Goal: Task Accomplishment & Management: Complete application form

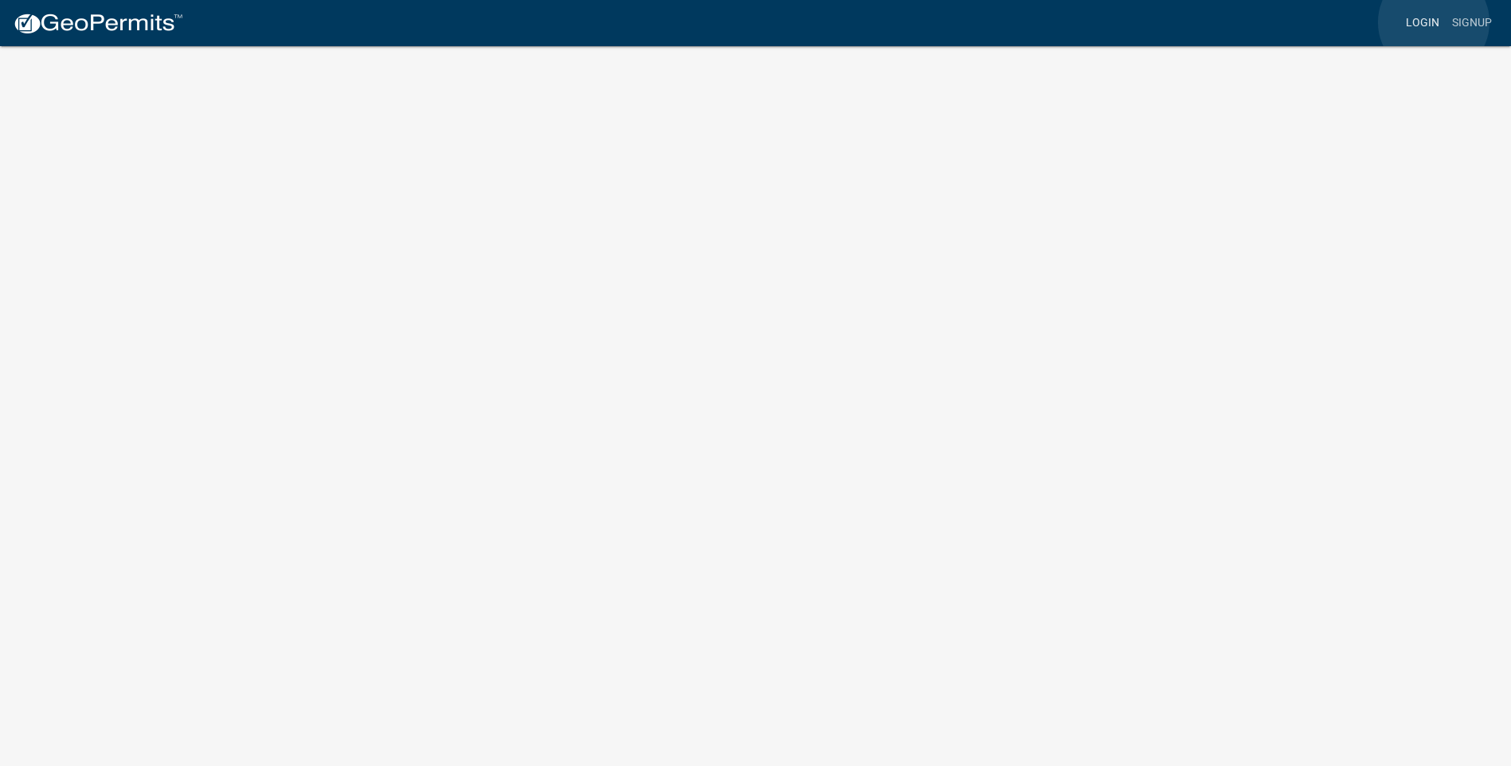
click at [1434, 22] on link "Login" at bounding box center [1423, 23] width 46 height 30
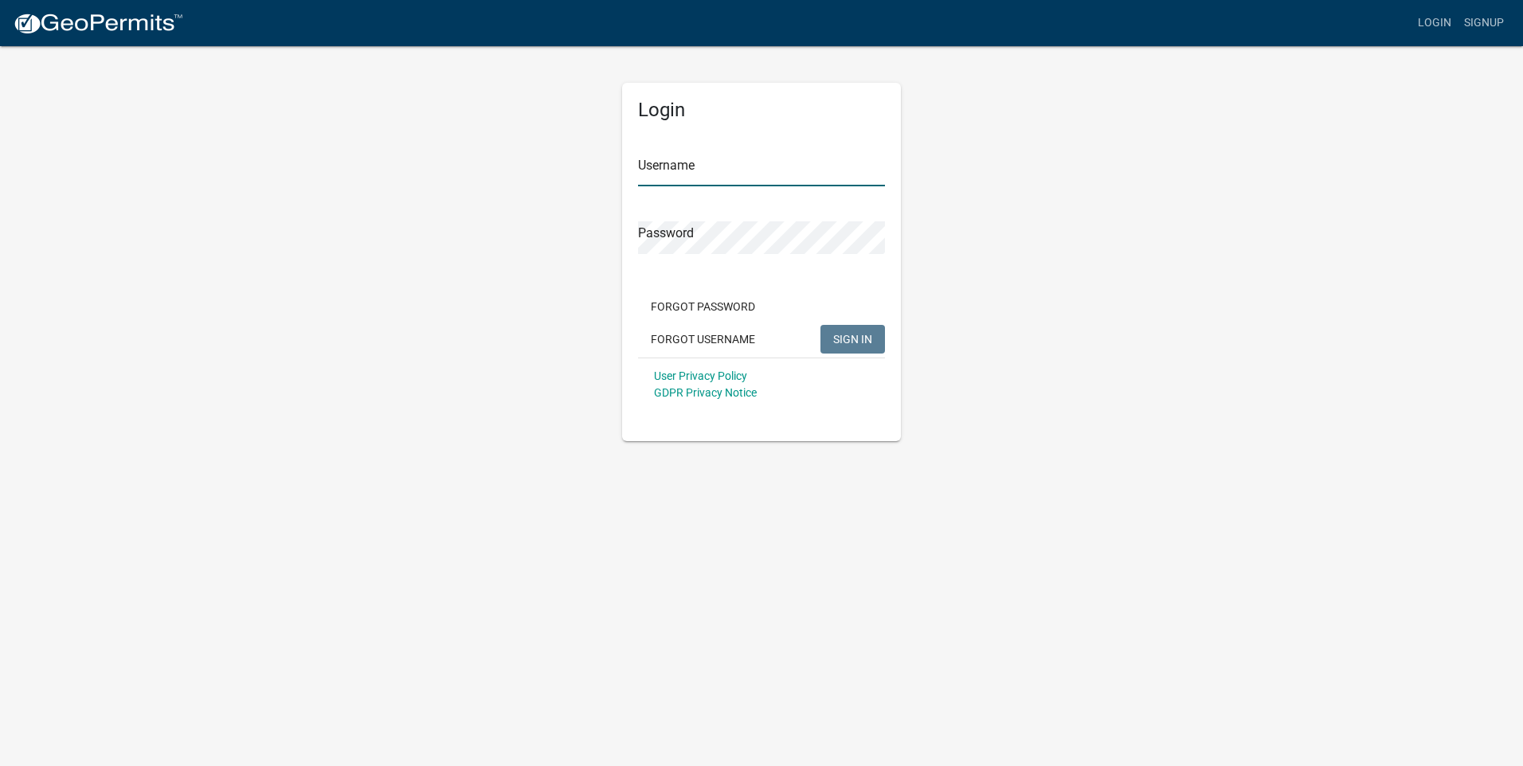
type input "Toddmoser"
click at [851, 338] on span "SIGN IN" at bounding box center [852, 338] width 39 height 13
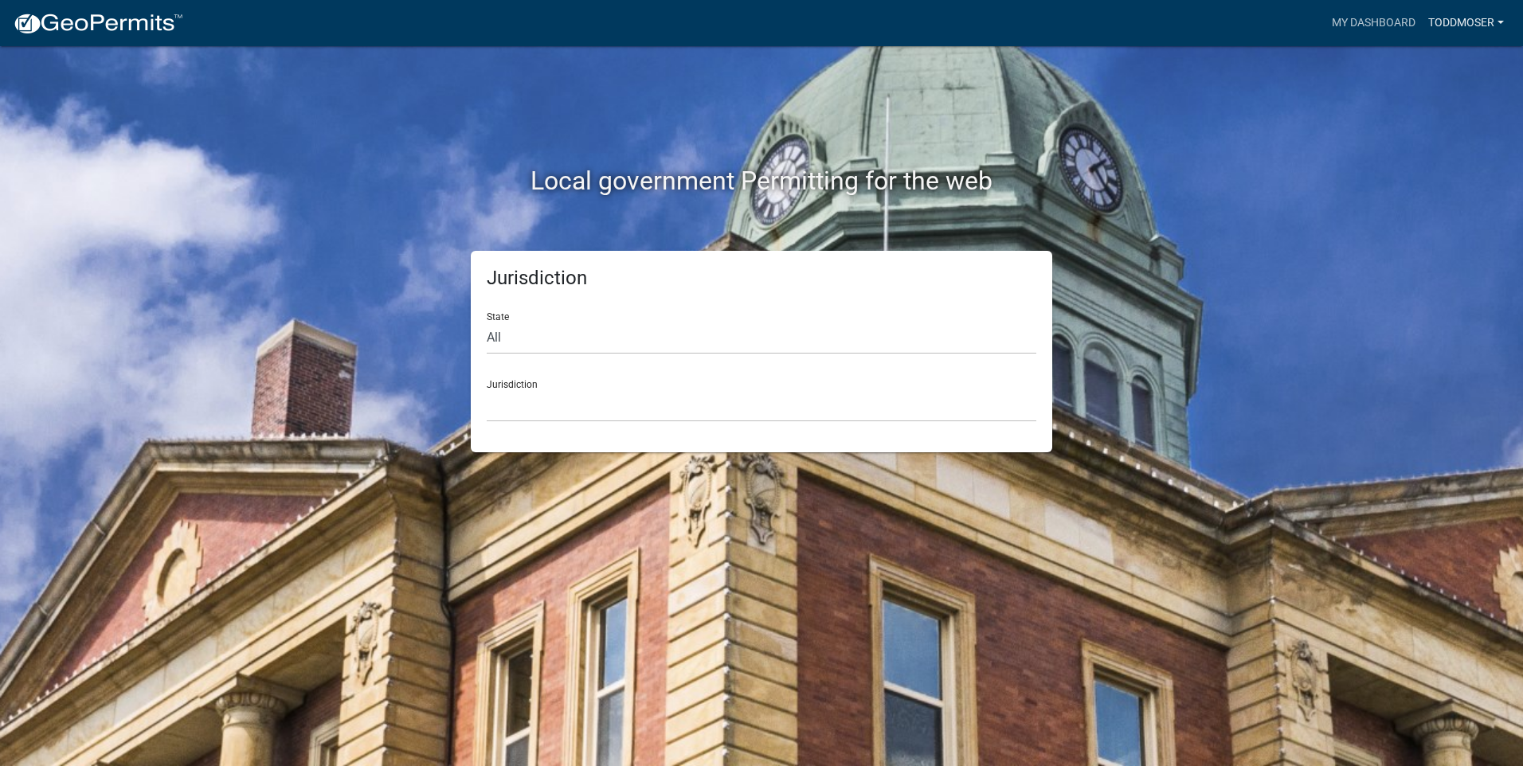
click at [1454, 22] on link "ToddMoser" at bounding box center [1466, 23] width 88 height 30
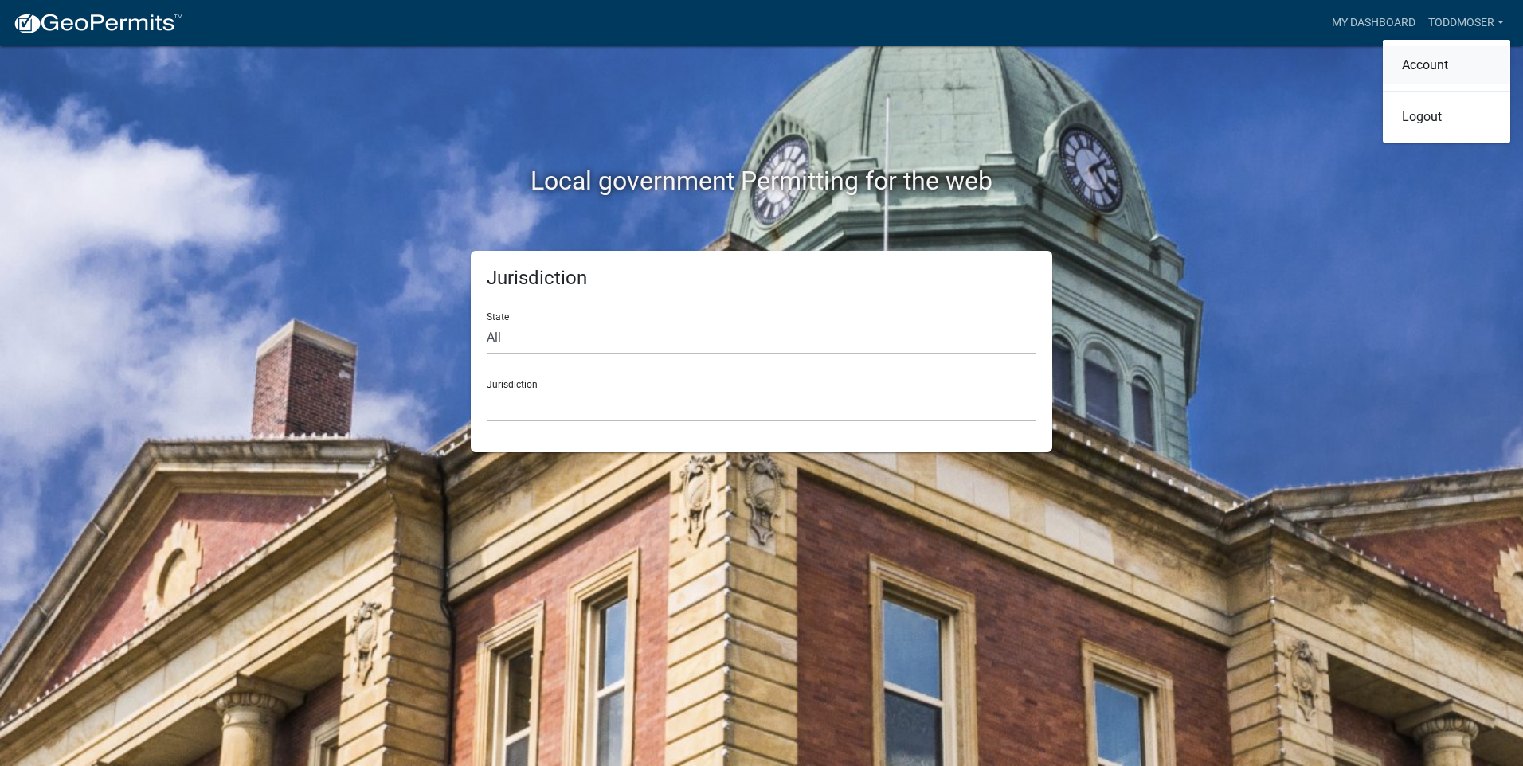
click at [1450, 62] on link "Account" at bounding box center [1446, 65] width 127 height 38
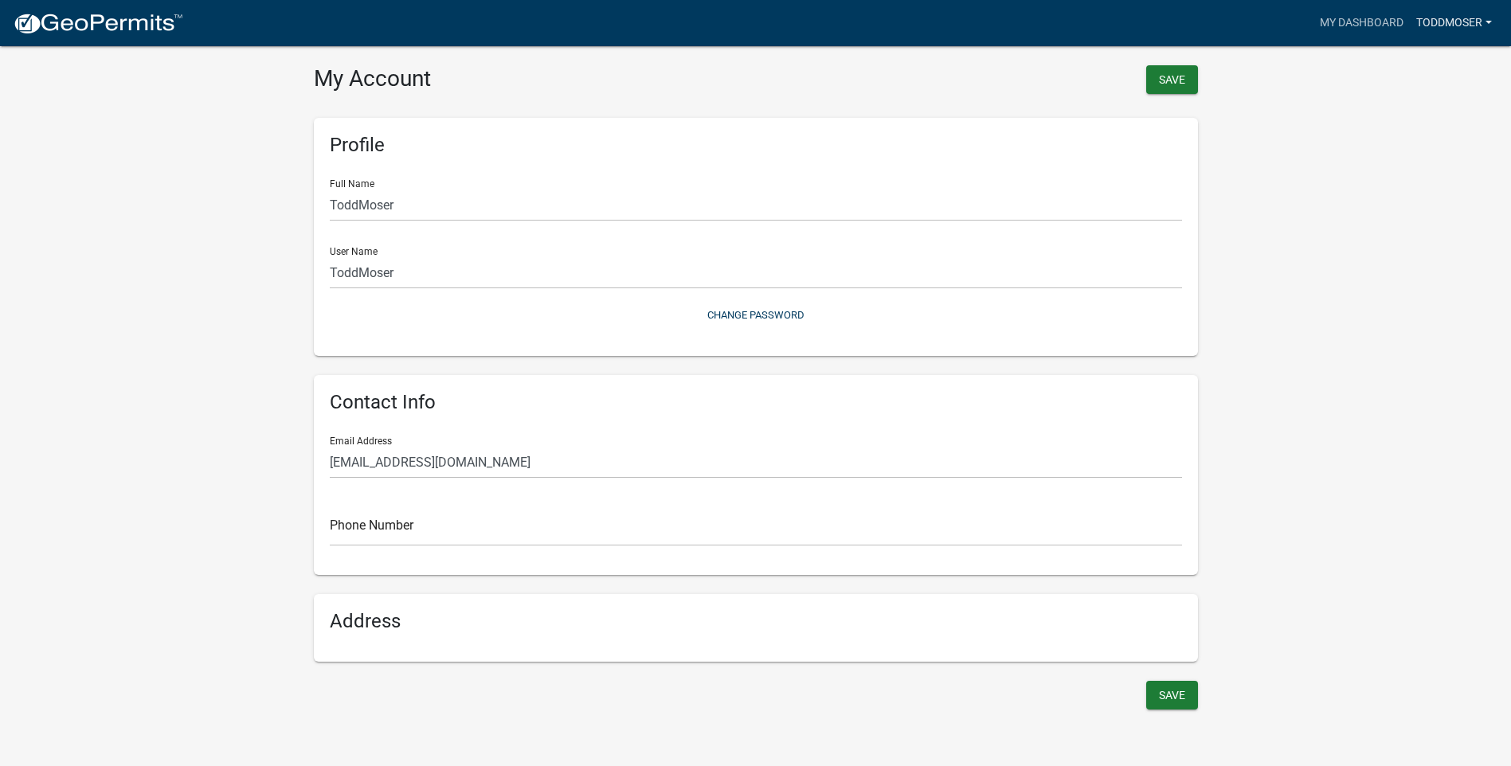
click at [1467, 25] on link "ToddMoser" at bounding box center [1454, 23] width 88 height 30
click at [1360, 22] on link "My Dashboard" at bounding box center [1361, 23] width 96 height 30
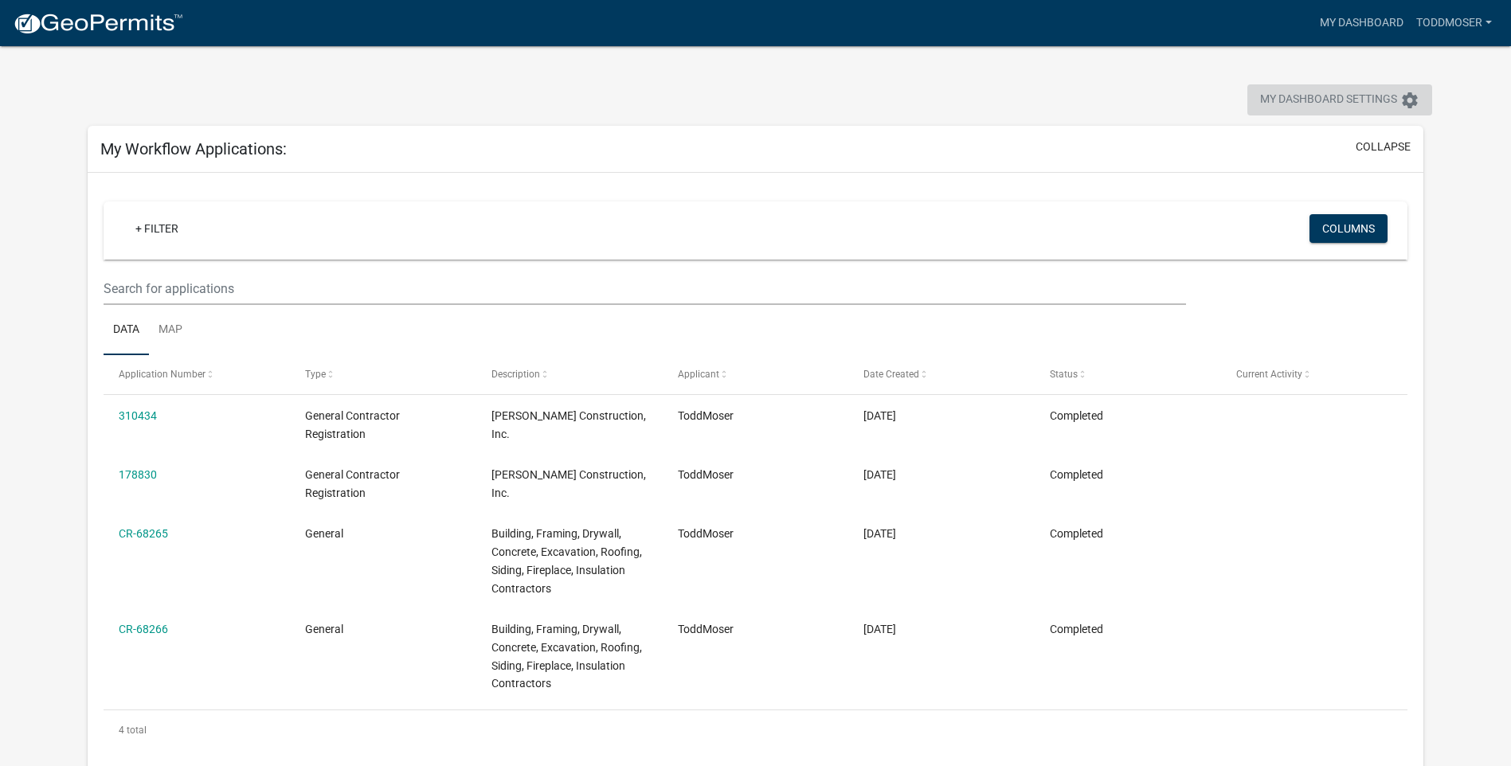
click at [1411, 100] on icon "settings" at bounding box center [1409, 100] width 19 height 19
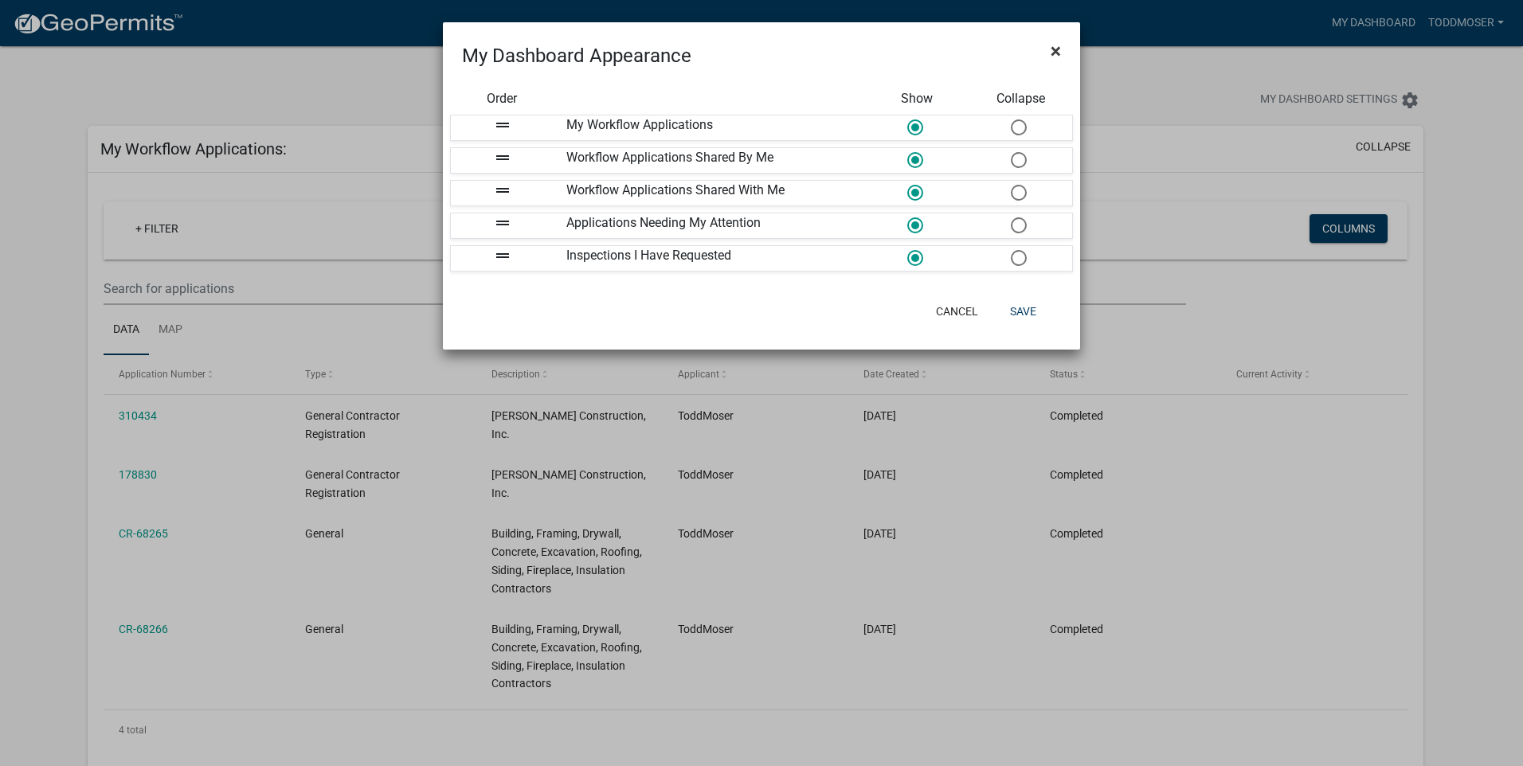
click at [1058, 48] on span "×" at bounding box center [1056, 51] width 10 height 22
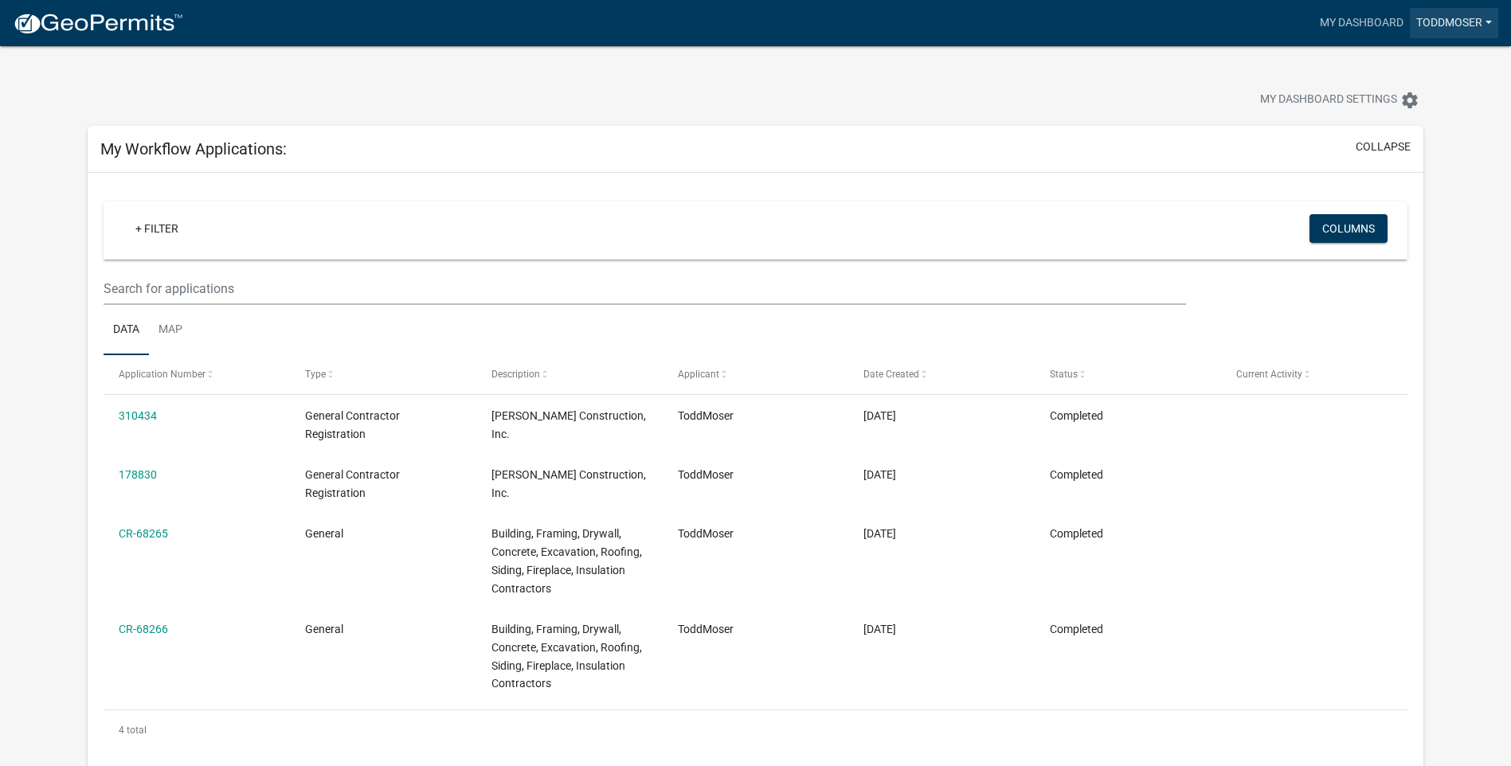
click at [1462, 18] on link "ToddMoser" at bounding box center [1454, 23] width 88 height 30
click at [1407, 61] on link "Account" at bounding box center [1434, 65] width 127 height 38
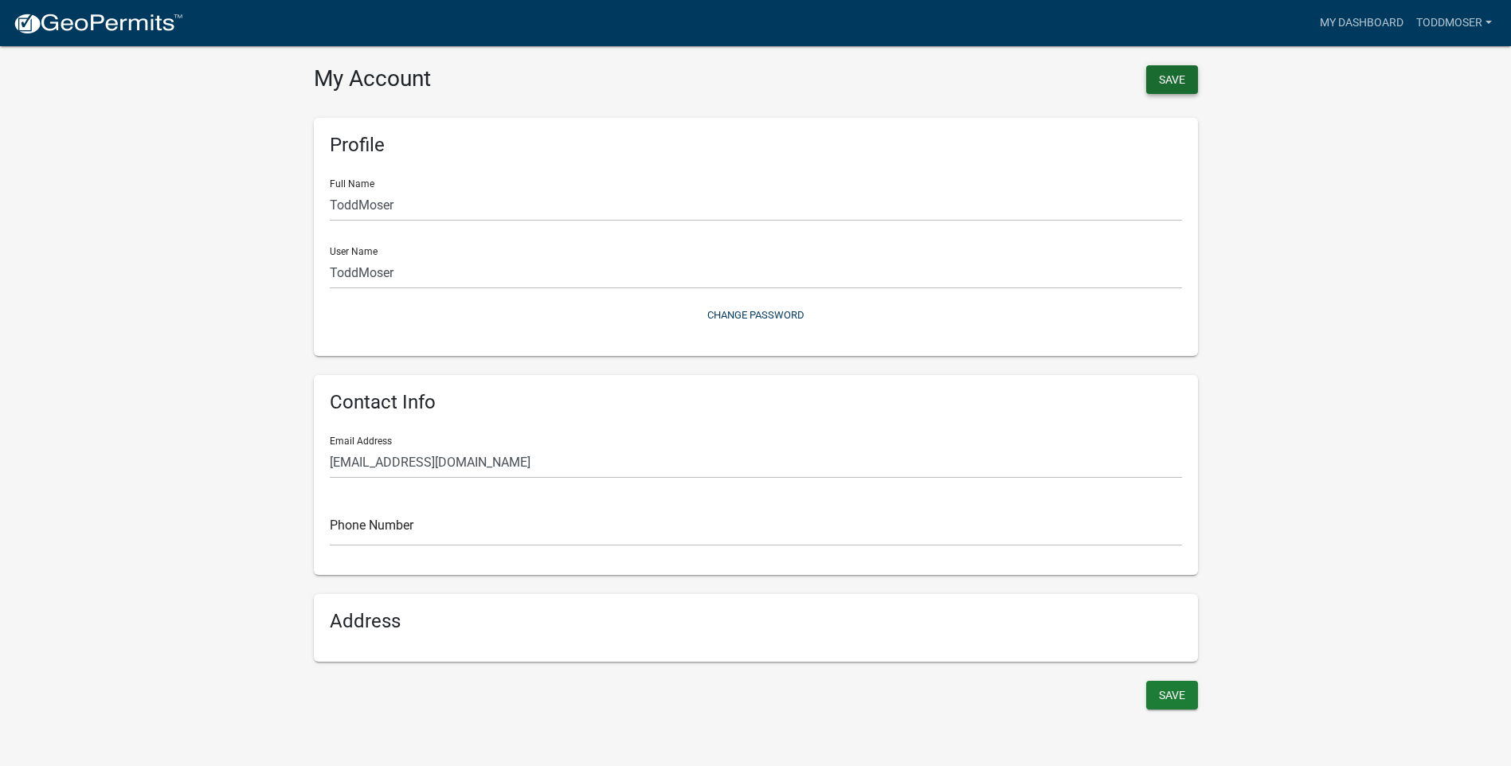
click at [1171, 76] on button "Save" at bounding box center [1172, 79] width 52 height 29
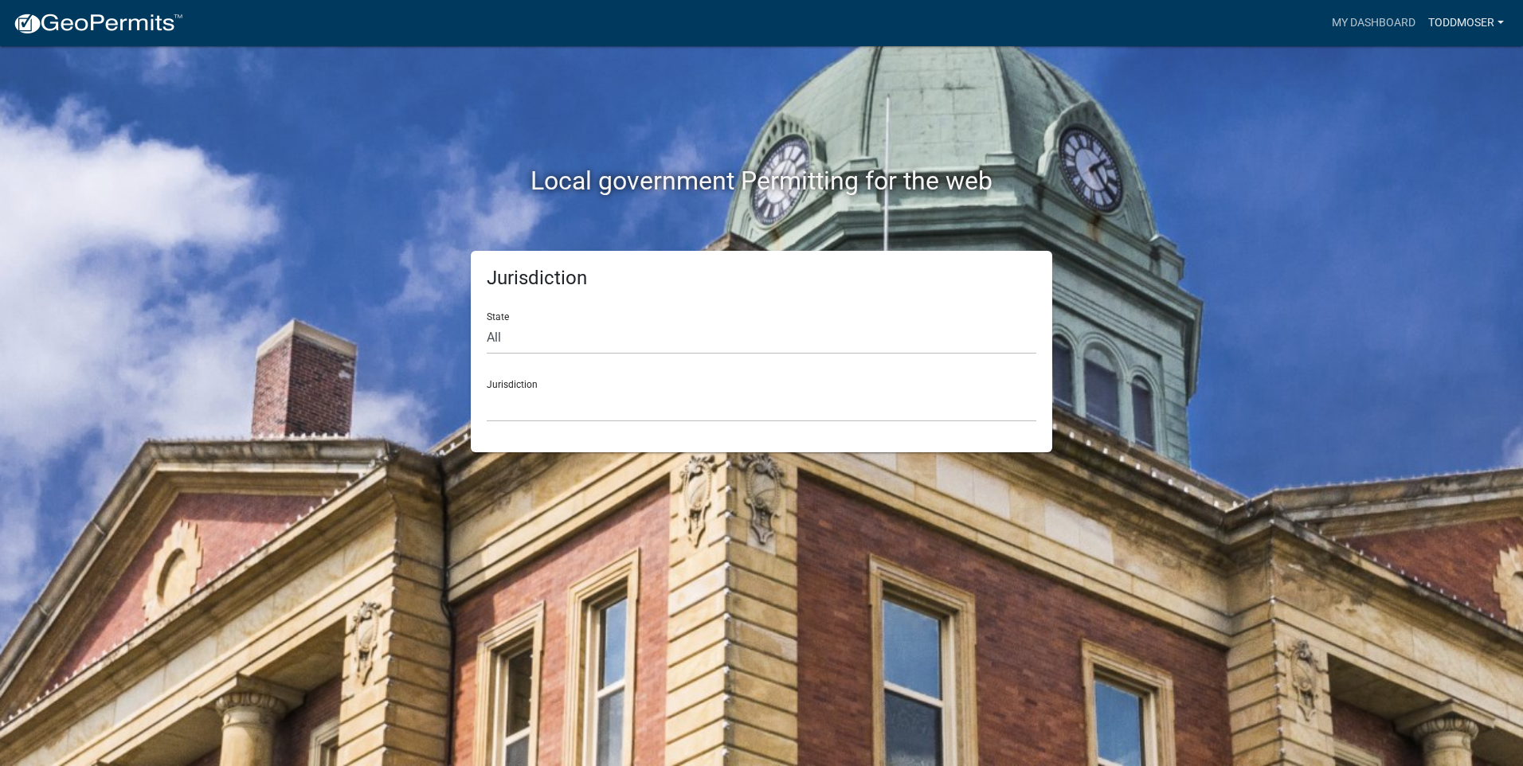
click at [1480, 21] on link "ToddMoser" at bounding box center [1466, 23] width 88 height 30
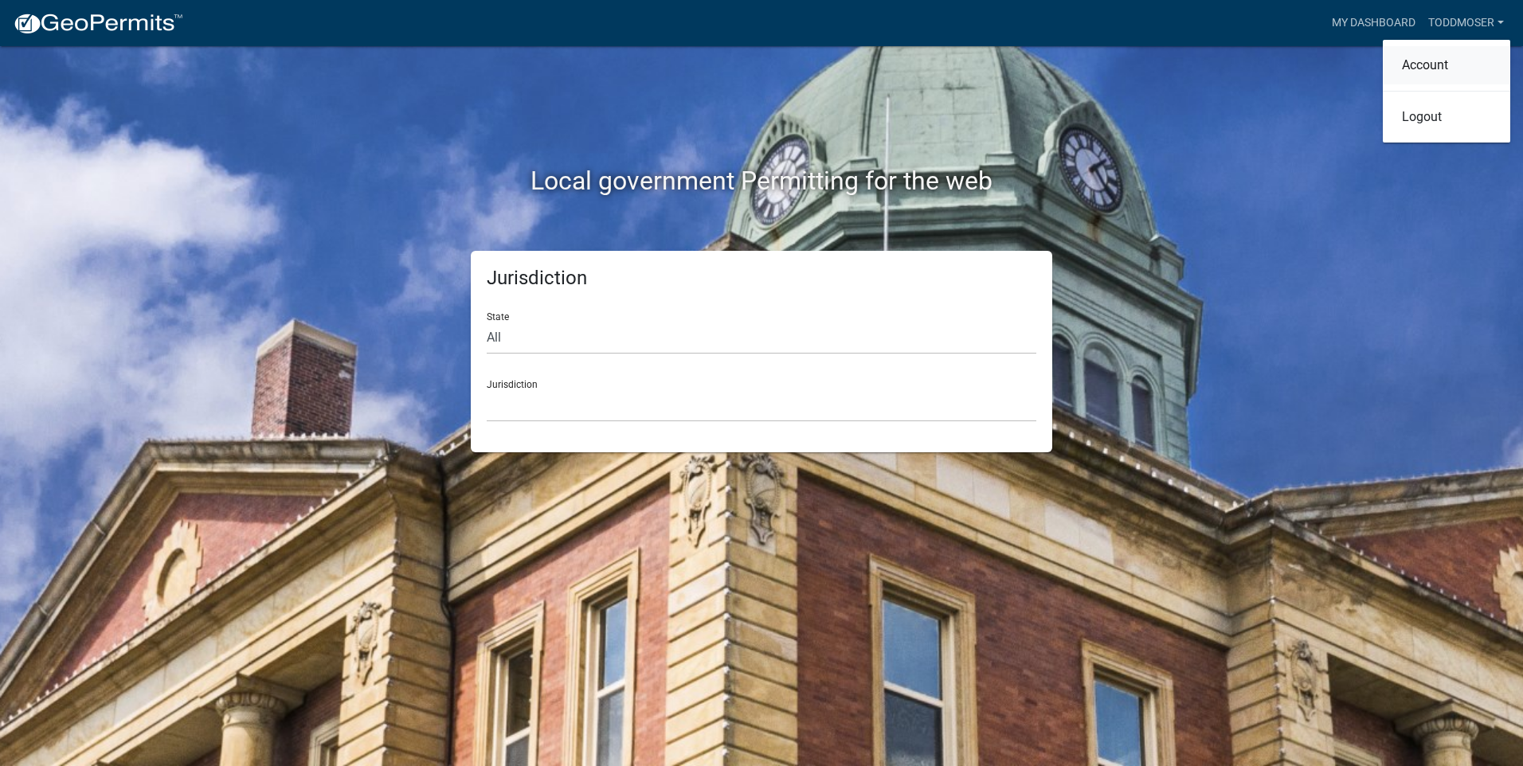
click at [1444, 61] on link "Account" at bounding box center [1446, 65] width 127 height 38
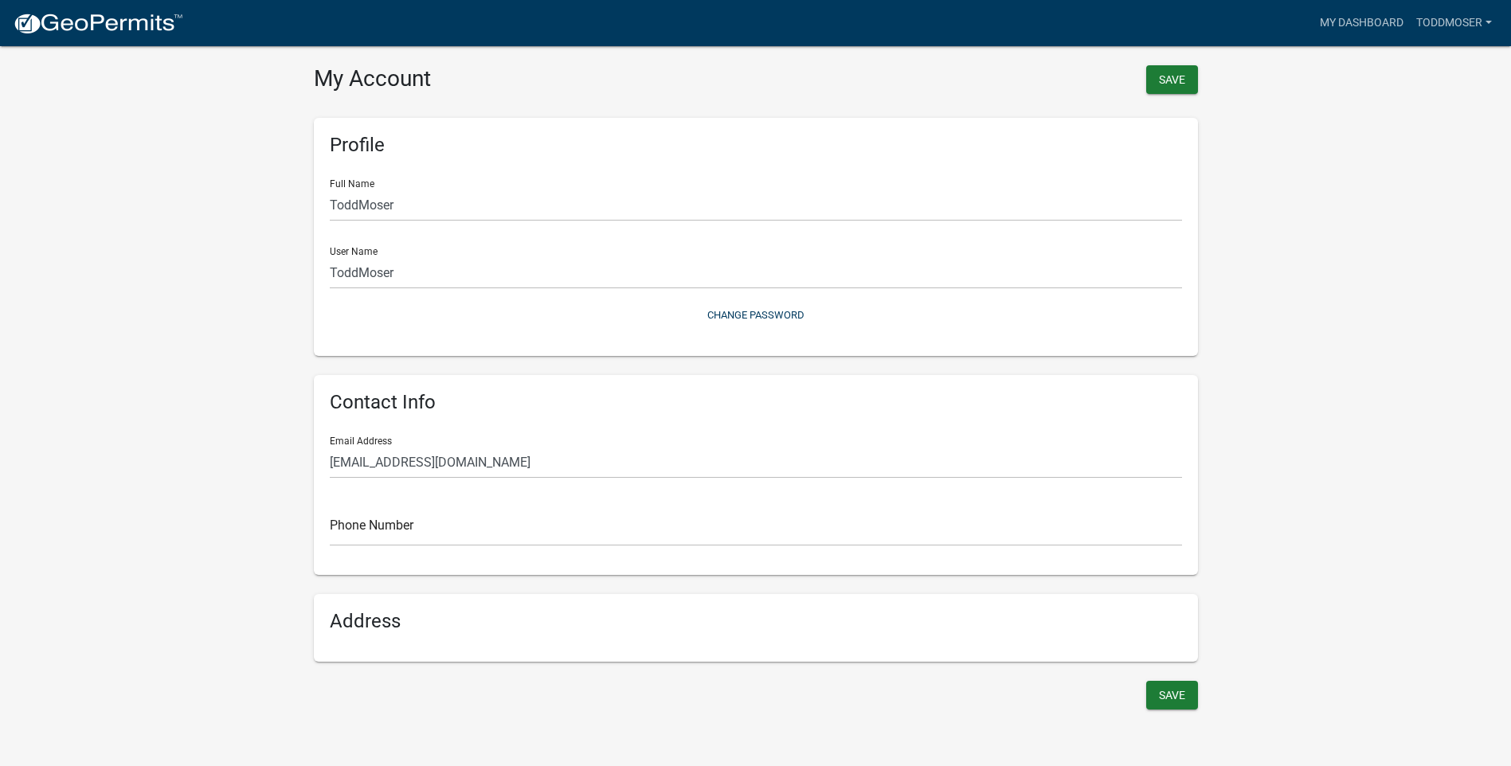
drag, startPoint x: 1298, startPoint y: 334, endPoint x: 1286, endPoint y: 258, distance: 76.7
click at [1286, 258] on wm-user-profile-view "more_horiz My Dashboard ToddMoser Account Logout My Account Save Profile Full N…" at bounding box center [755, 366] width 1511 height 695
click at [1388, 25] on link "My Dashboard" at bounding box center [1361, 23] width 96 height 30
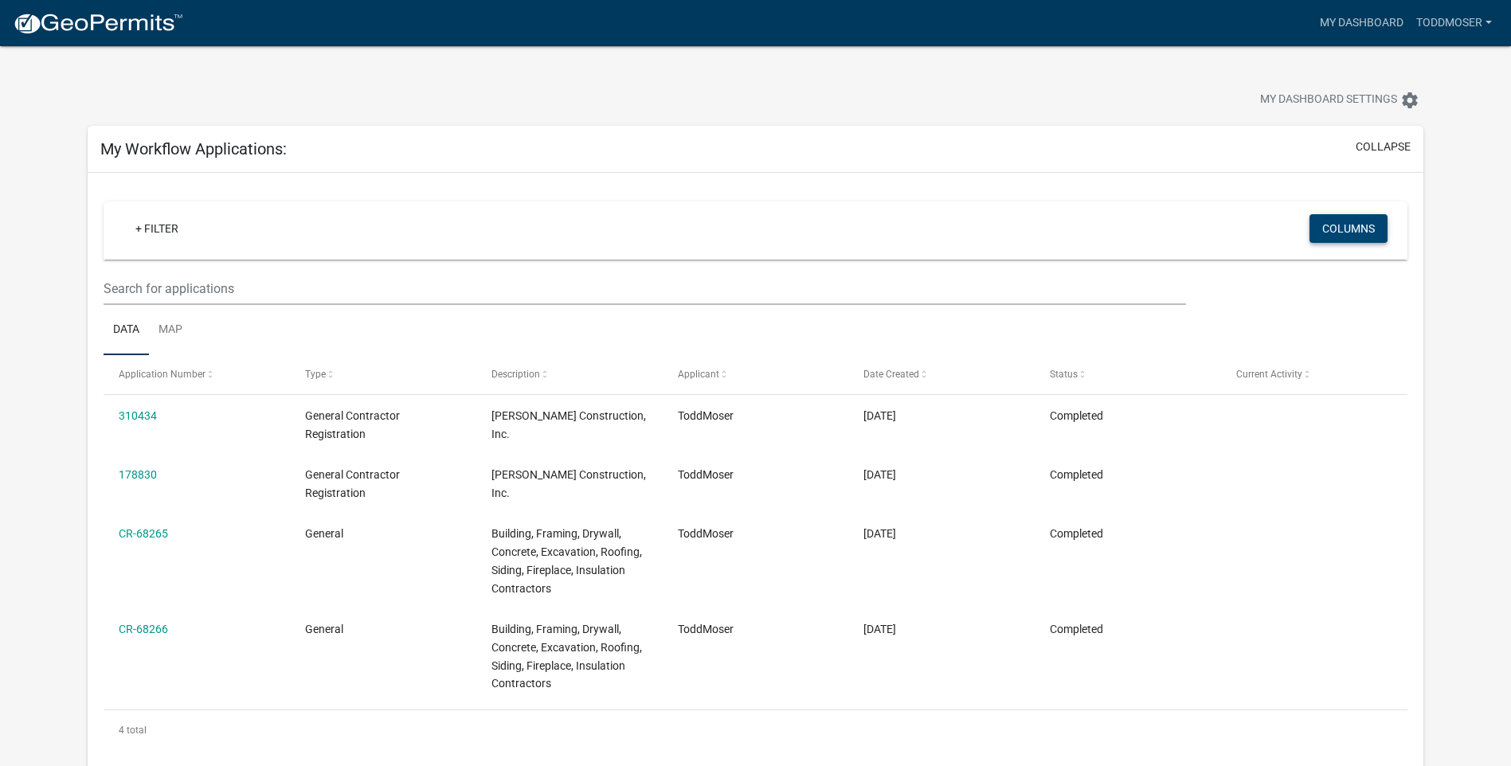
click at [1358, 225] on button "Columns" at bounding box center [1349, 228] width 78 height 29
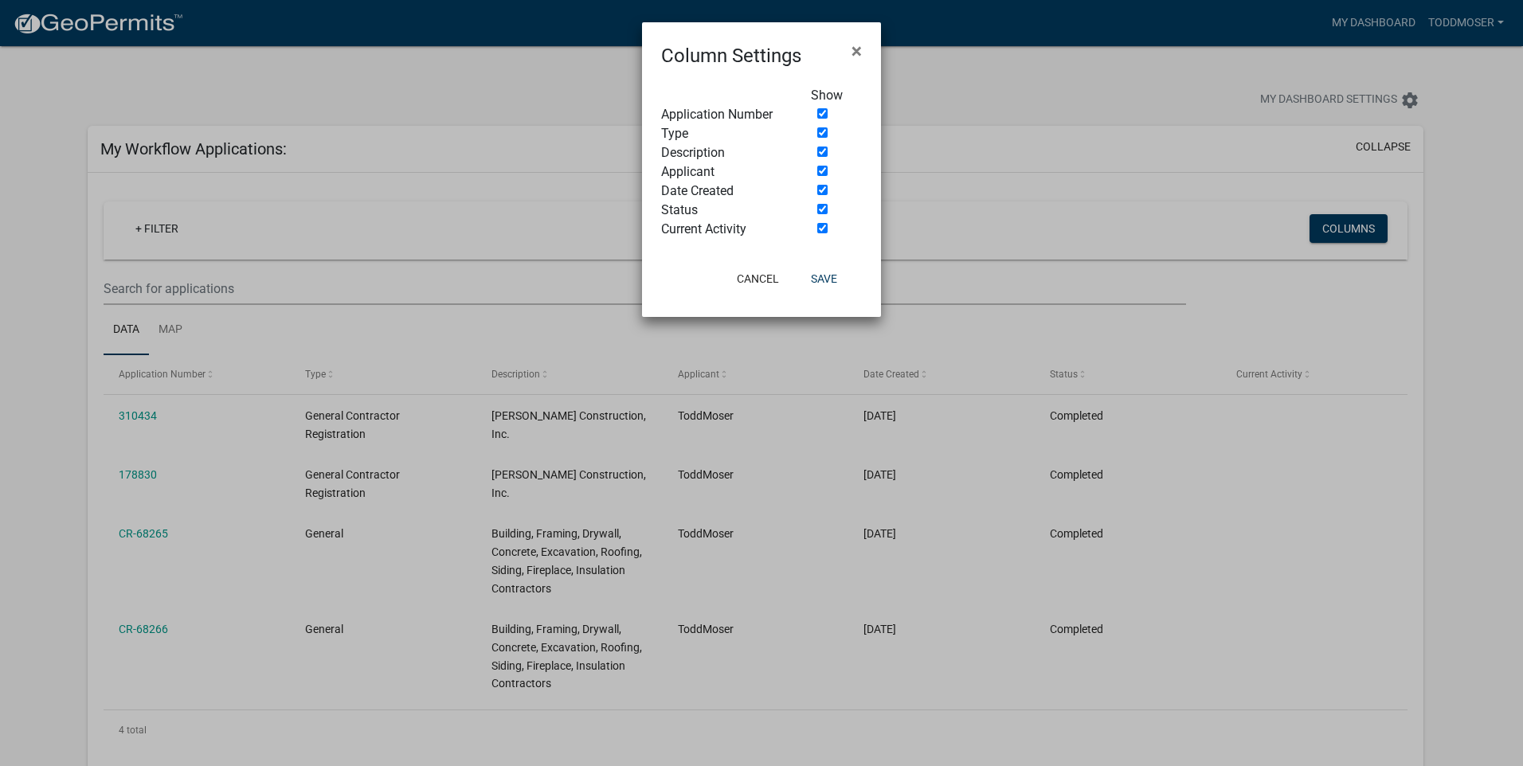
click at [1149, 304] on ngb-modal-window "Column Settings × Show Application Number Type Description Applicant Date Creat…" at bounding box center [761, 383] width 1523 height 766
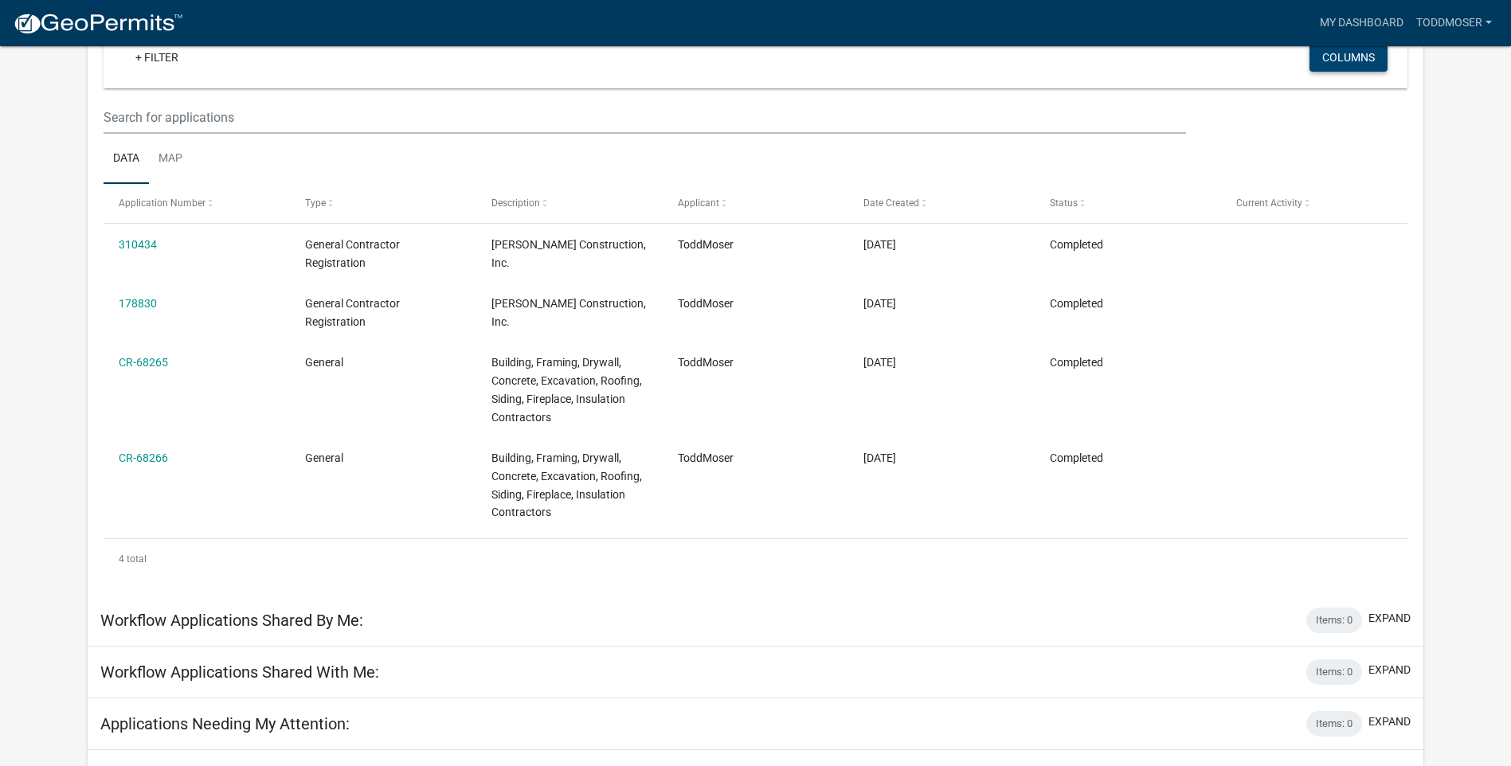
scroll to position [135, 0]
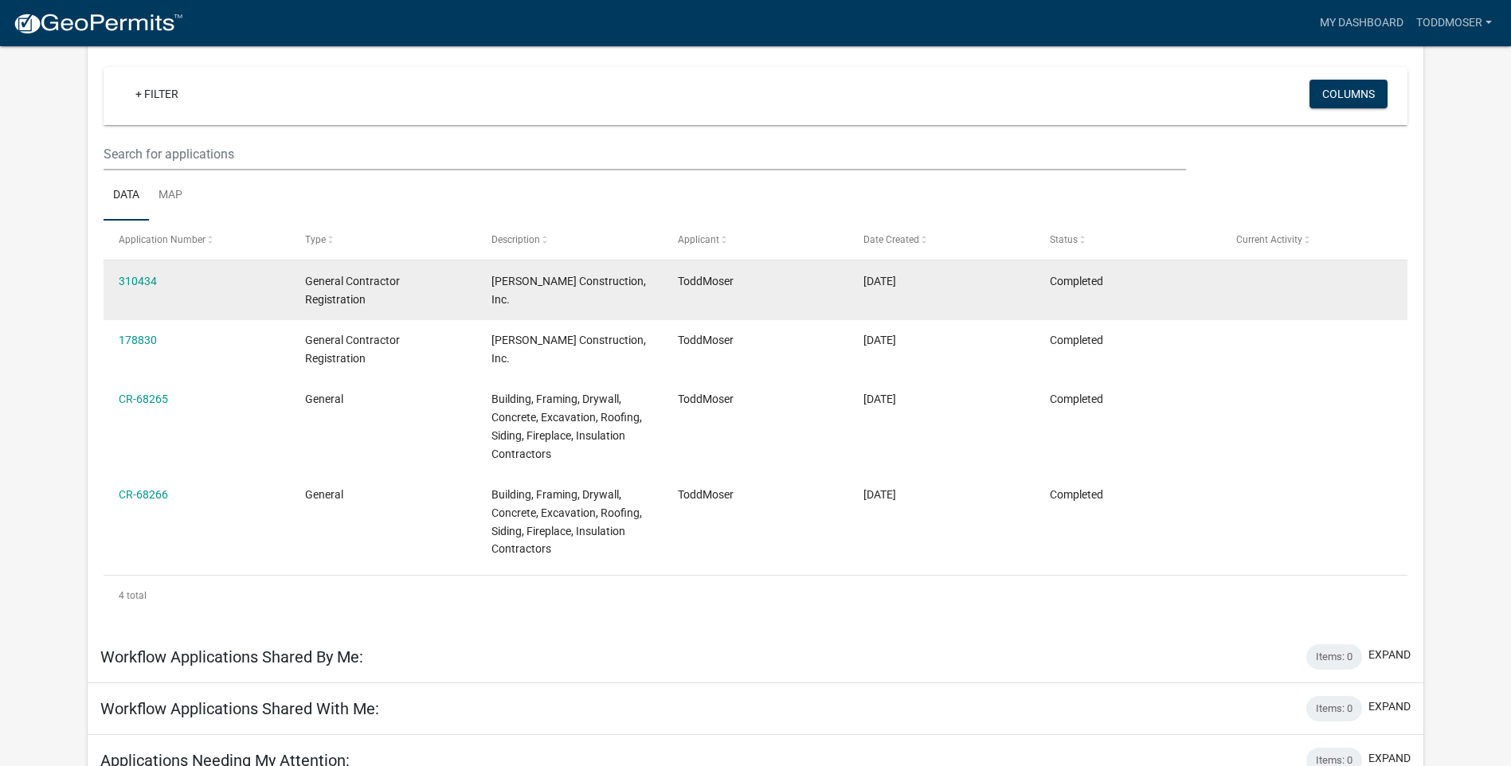
click at [265, 285] on div "310434" at bounding box center [196, 281] width 155 height 18
click at [813, 288] on div "ToddMoser" at bounding box center [755, 281] width 155 height 18
click at [814, 288] on div "ToddMoser" at bounding box center [755, 281] width 155 height 18
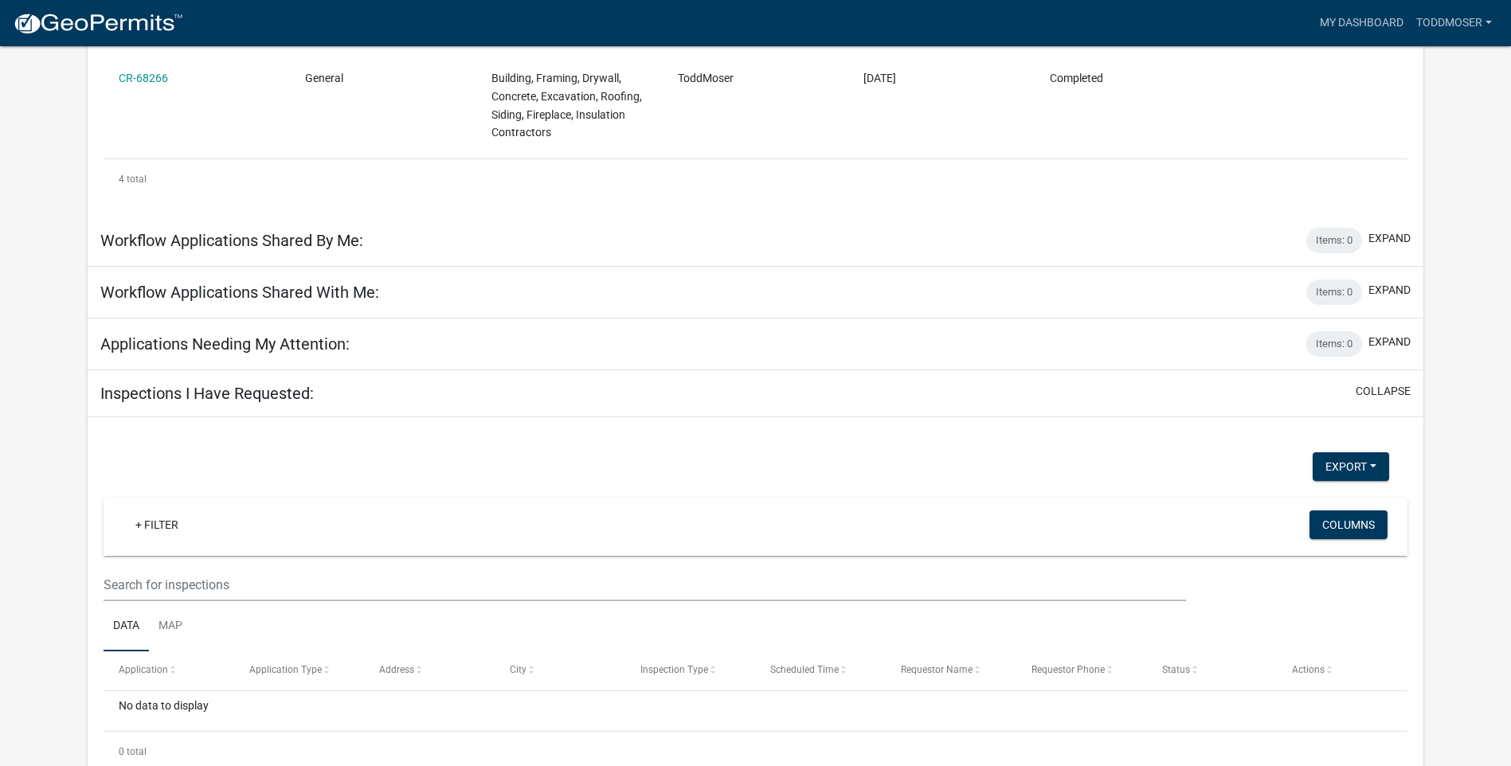
scroll to position [553, 0]
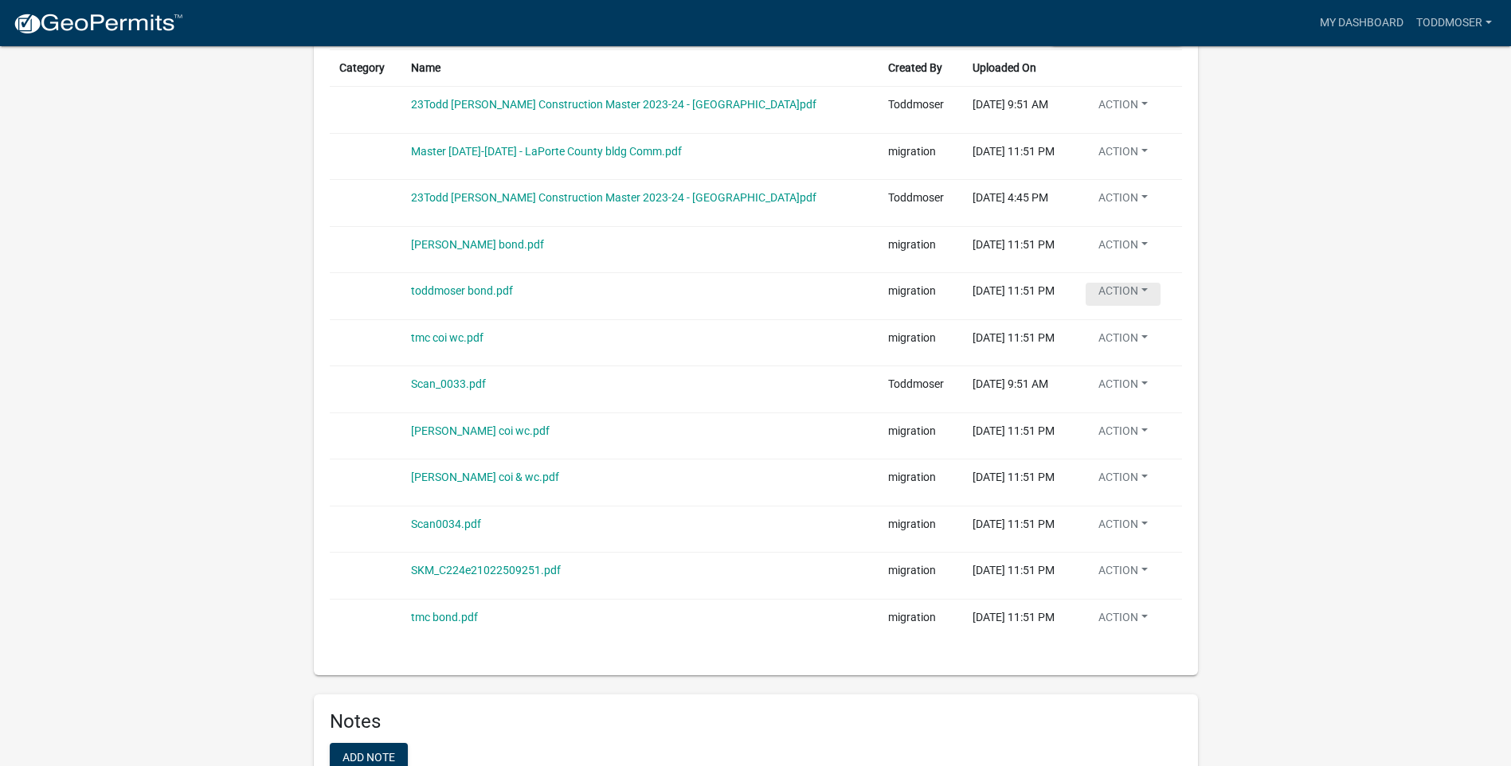
scroll to position [1759, 0]
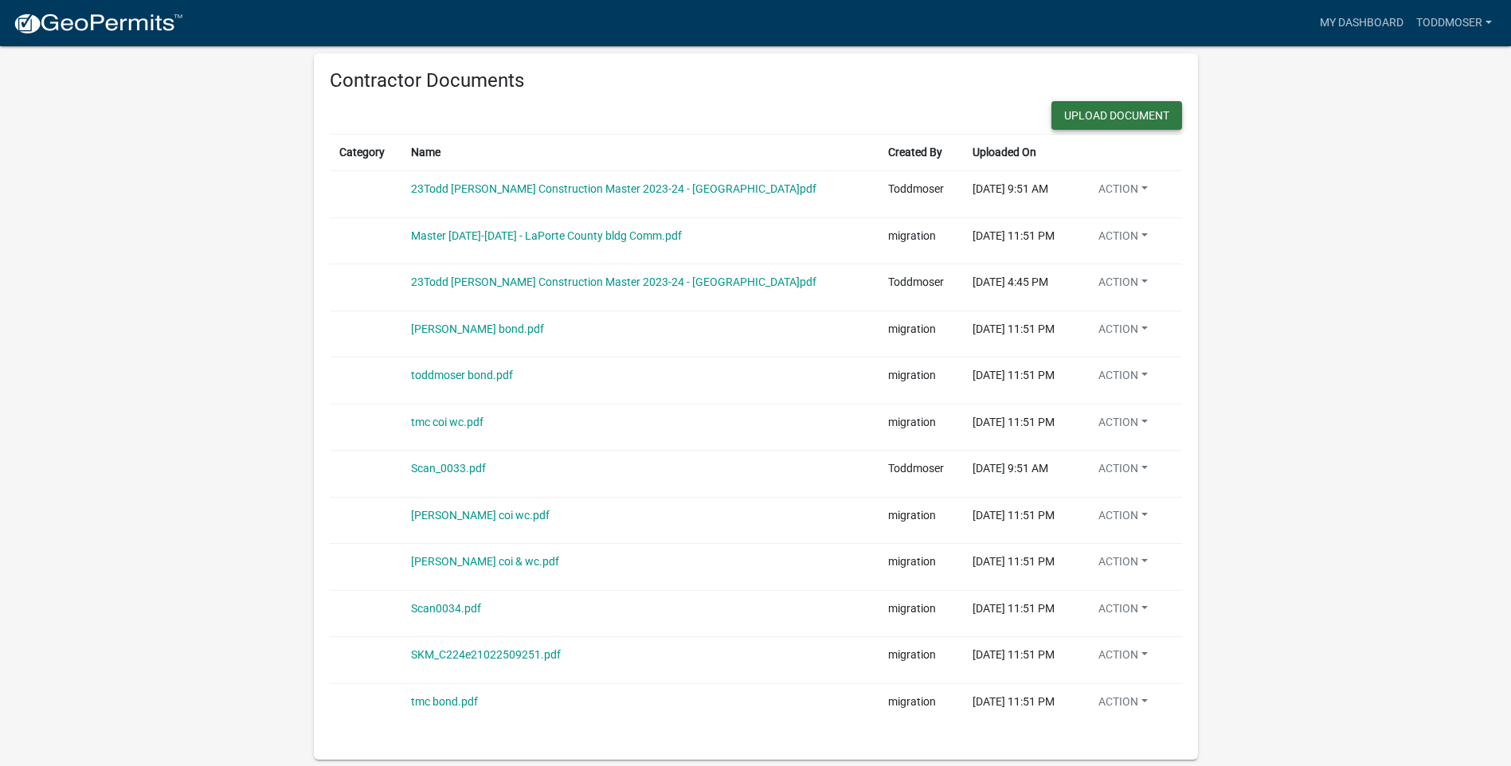
click at [1127, 112] on button "Upload Document" at bounding box center [1116, 115] width 131 height 29
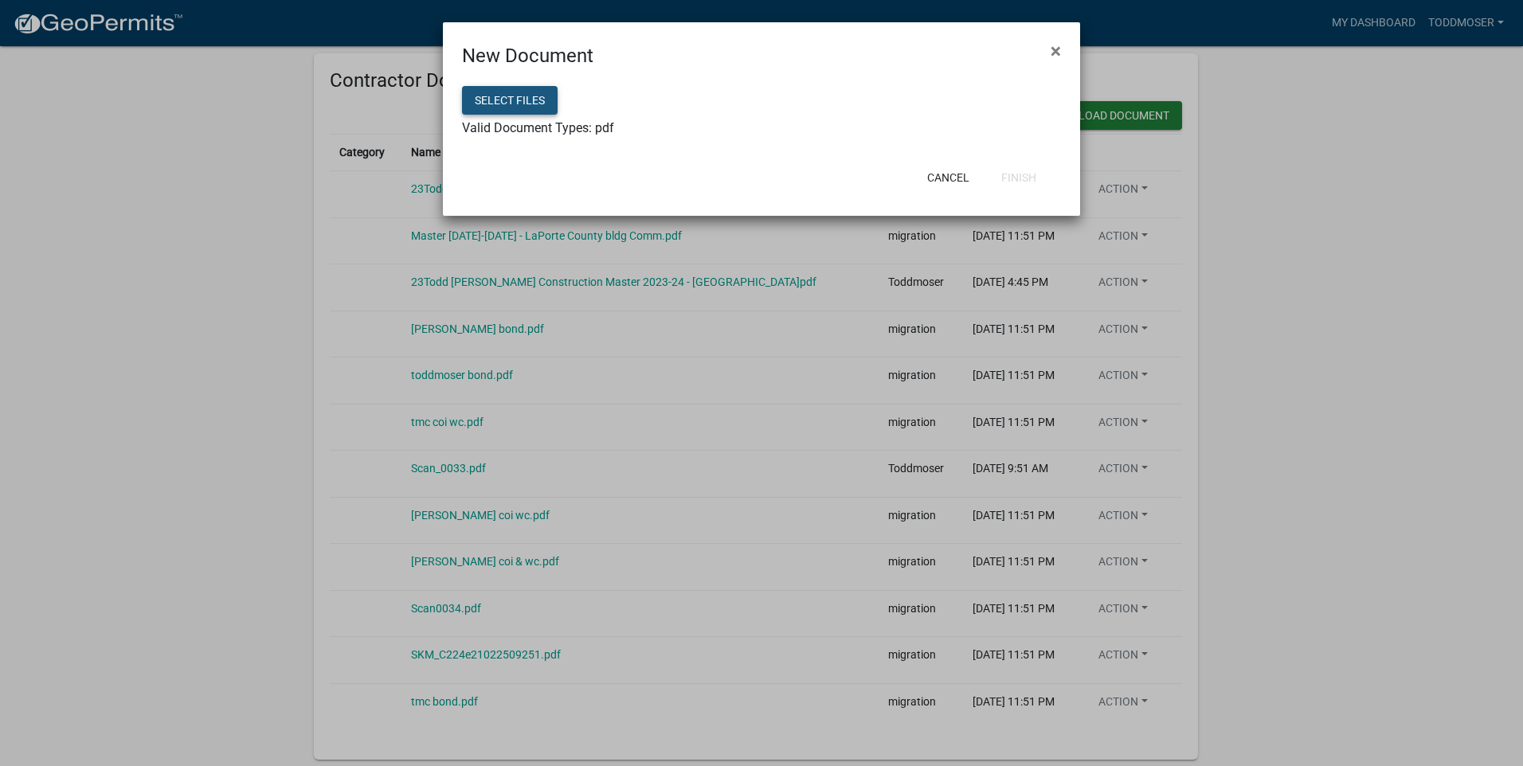
click at [528, 98] on button "Select files" at bounding box center [510, 100] width 96 height 29
click at [511, 96] on button "Select files" at bounding box center [510, 100] width 96 height 29
click at [1024, 178] on button "Finish" at bounding box center [1019, 177] width 61 height 29
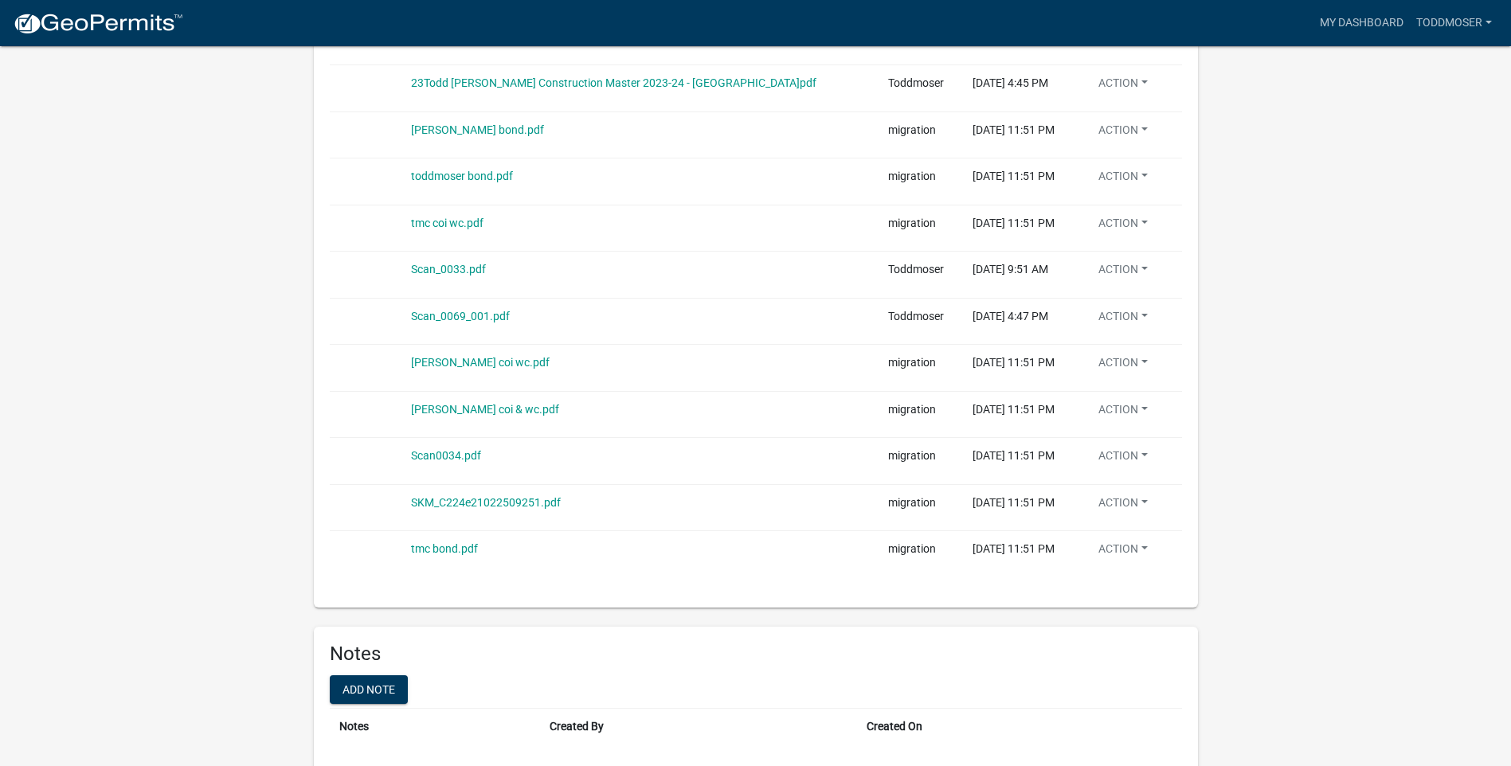
scroll to position [1945, 0]
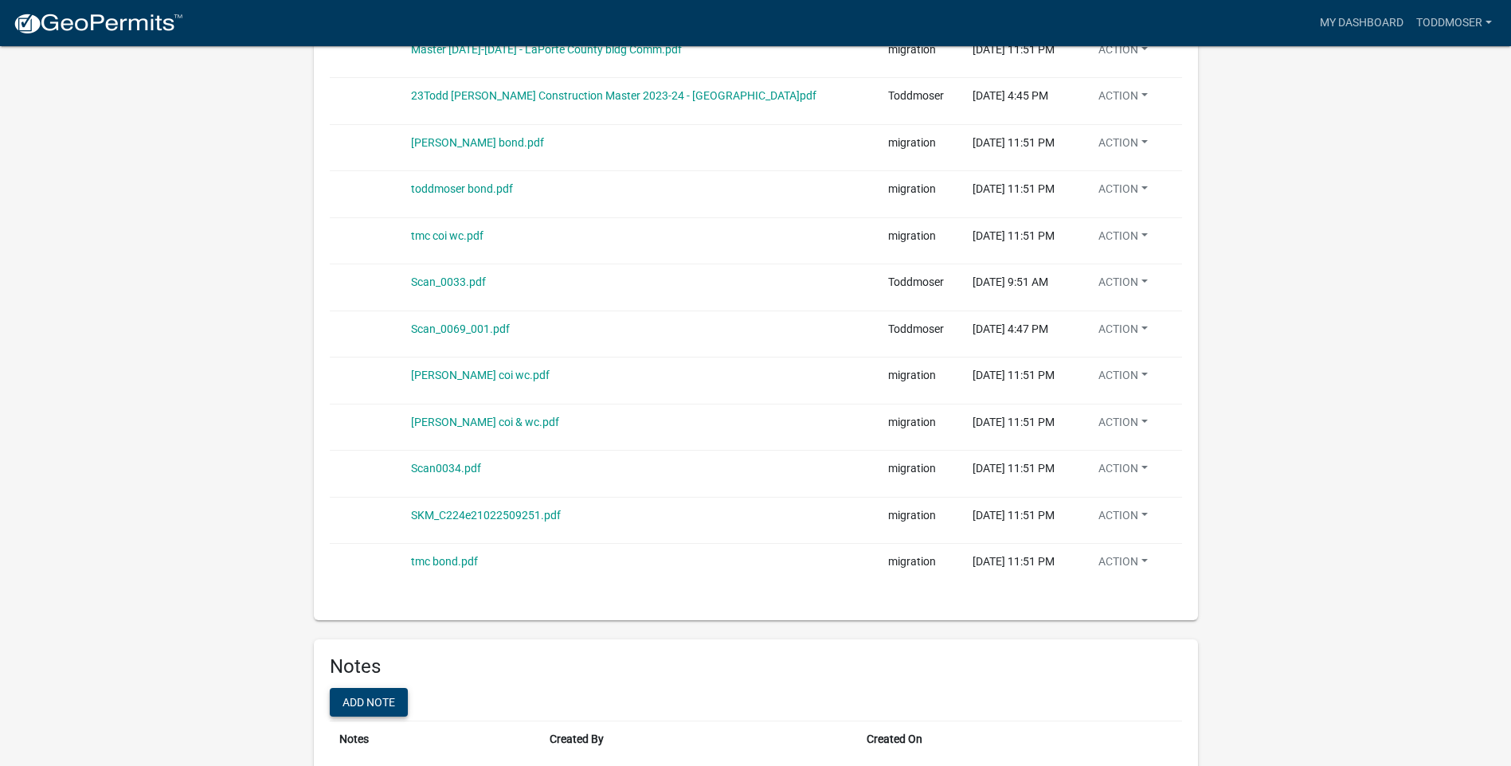
click at [388, 701] on button "Add note" at bounding box center [369, 702] width 78 height 29
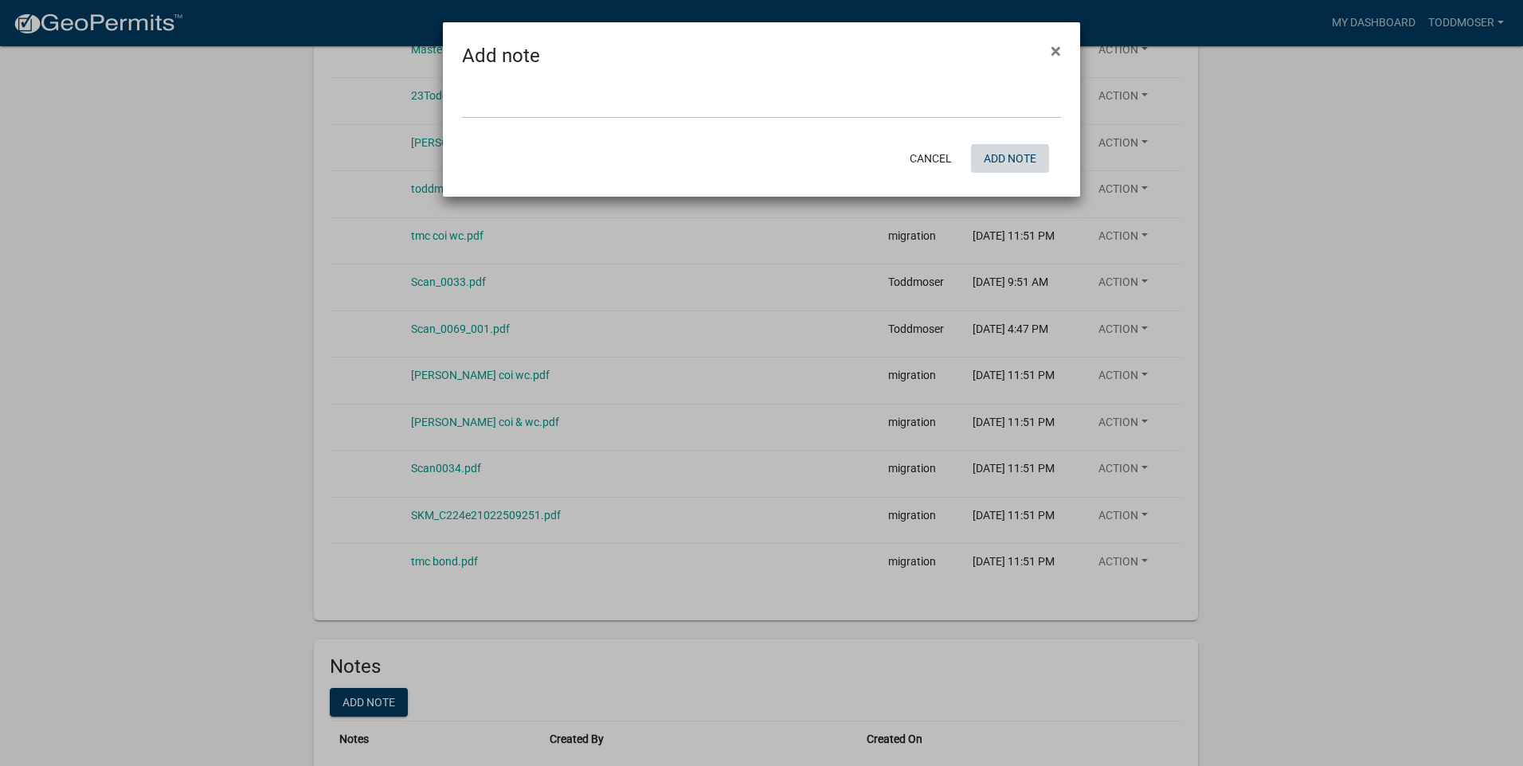
click at [1009, 155] on button "Add note" at bounding box center [1010, 158] width 78 height 29
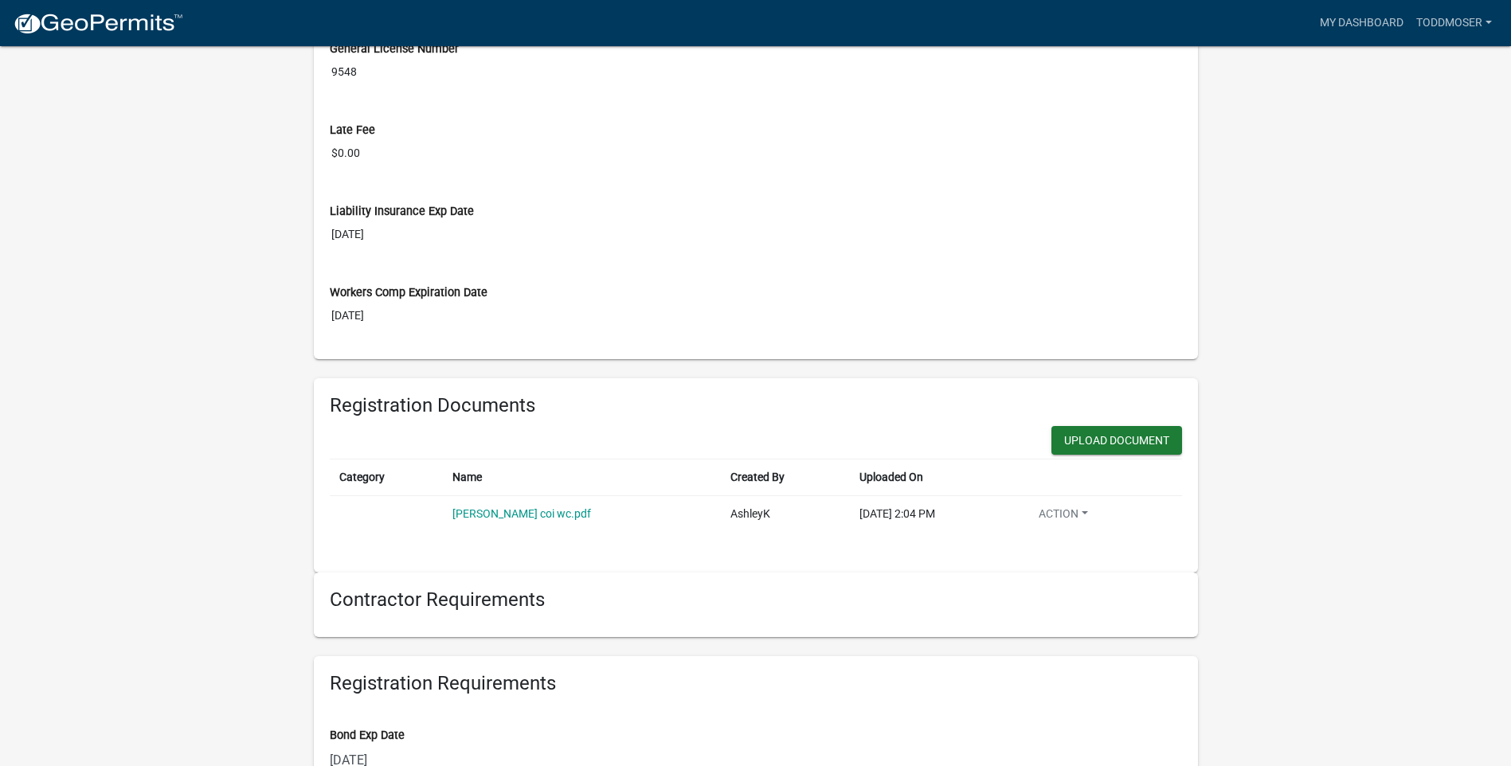
scroll to position [691, 0]
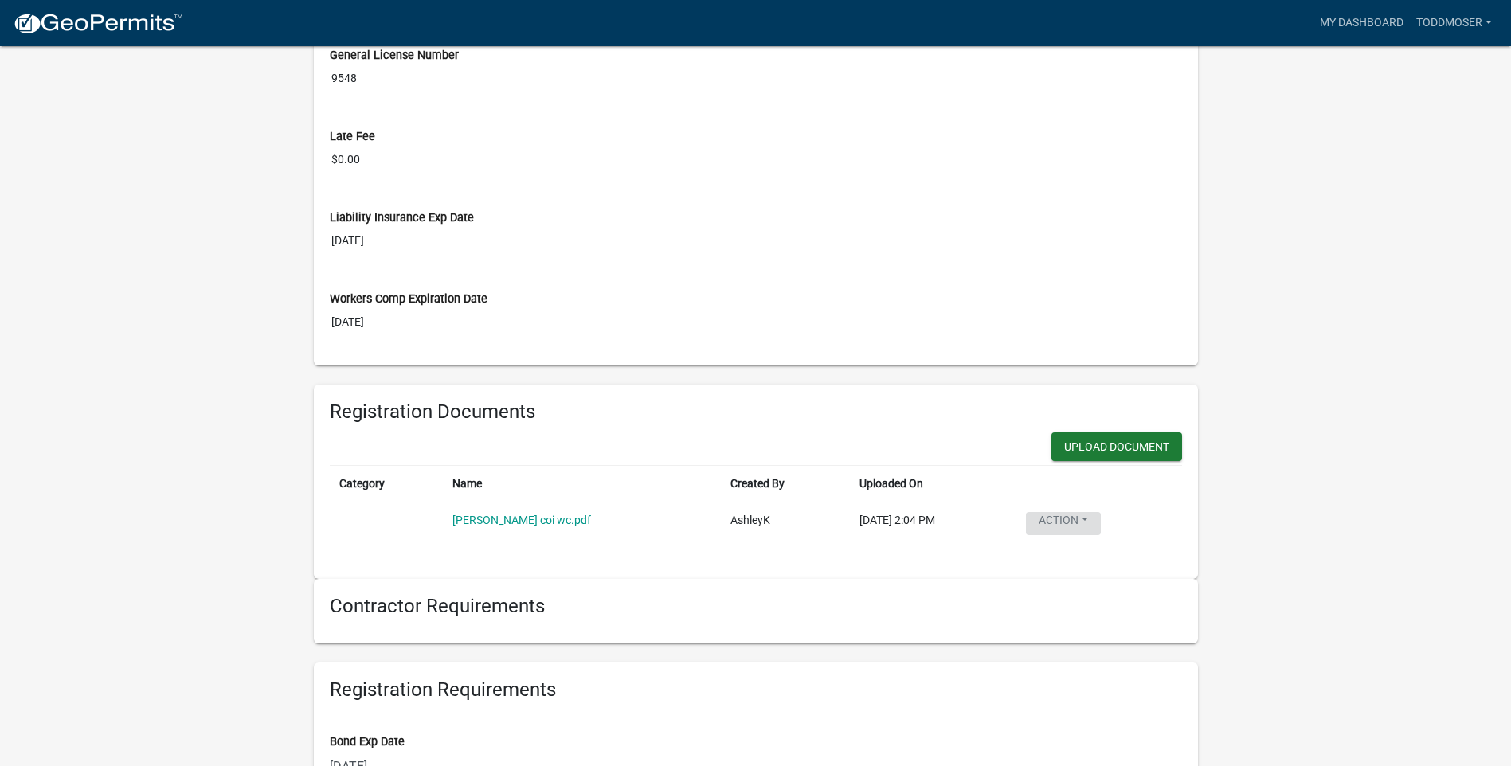
click at [1059, 519] on button "Action" at bounding box center [1063, 523] width 75 height 23
click at [1241, 494] on wm-user-contractor-registration-details "more_horiz My Dashboard ToddMoser Account Logout General Contractor Registratio…" at bounding box center [755, 685] width 1511 height 2712
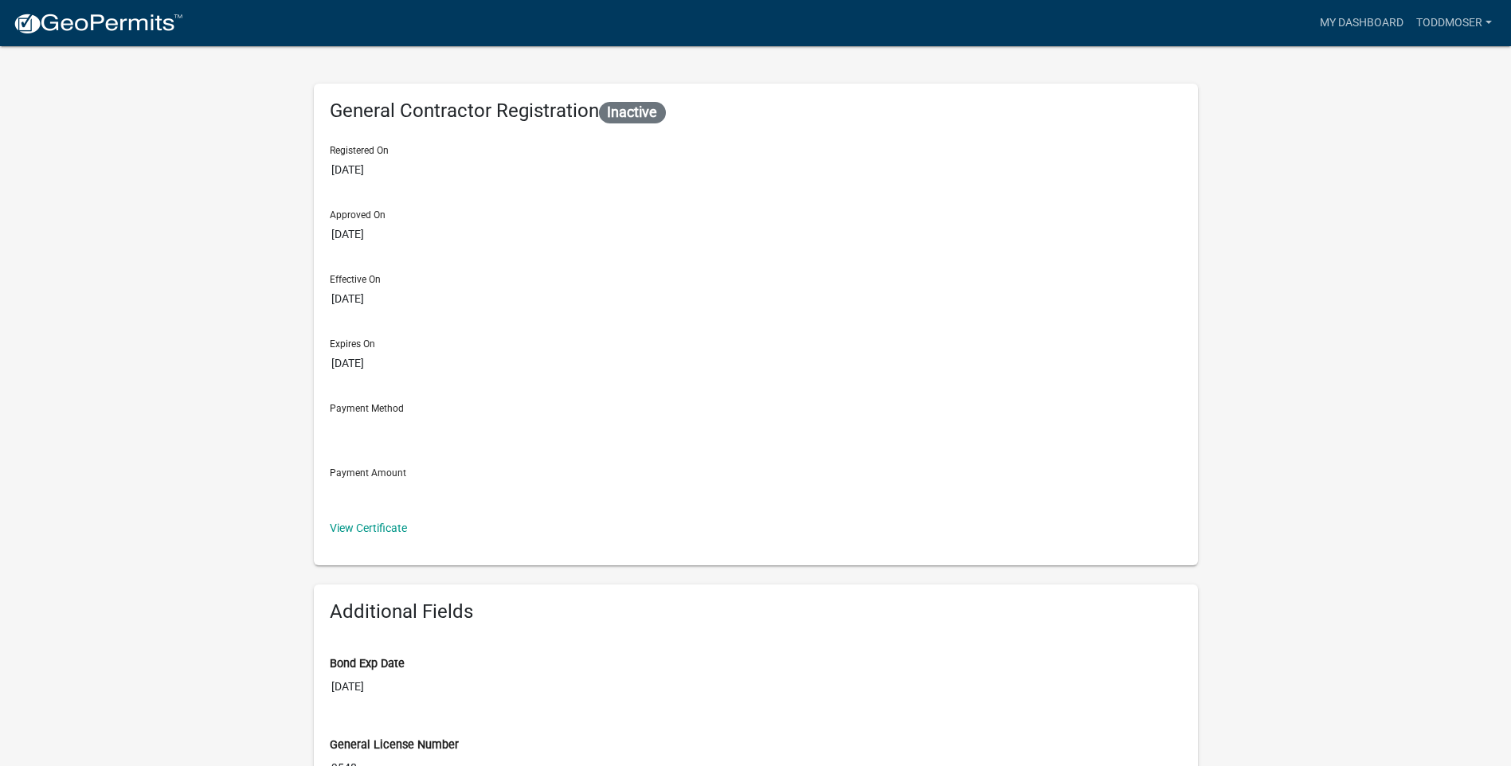
scroll to position [0, 0]
click at [389, 526] on link "View Certificate" at bounding box center [368, 529] width 77 height 13
